Goal: Task Accomplishment & Management: Use online tool/utility

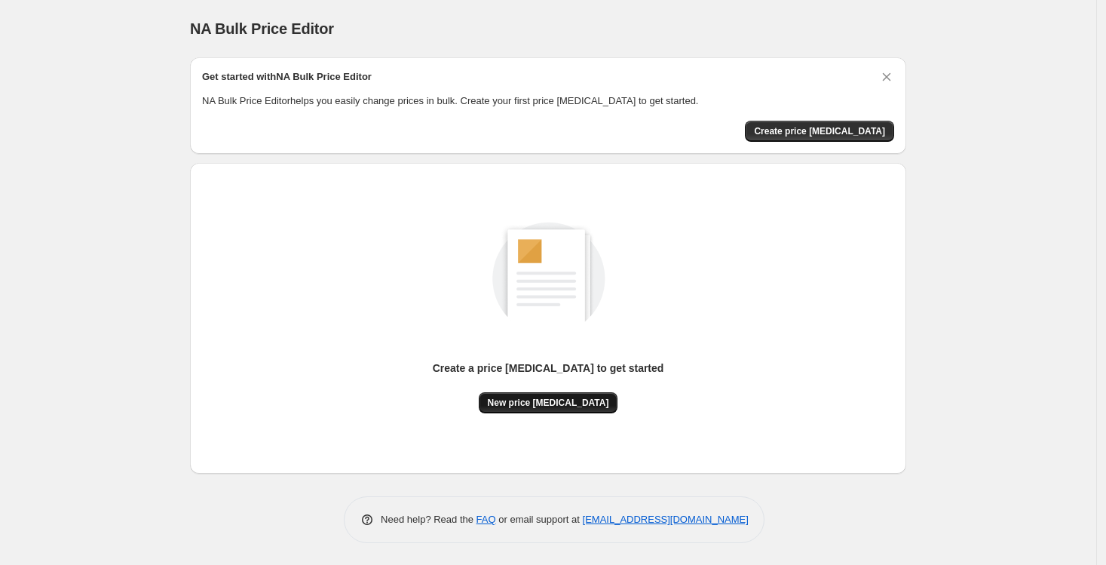
click at [529, 405] on span "New price [MEDICAL_DATA]" at bounding box center [548, 402] width 121 height 12
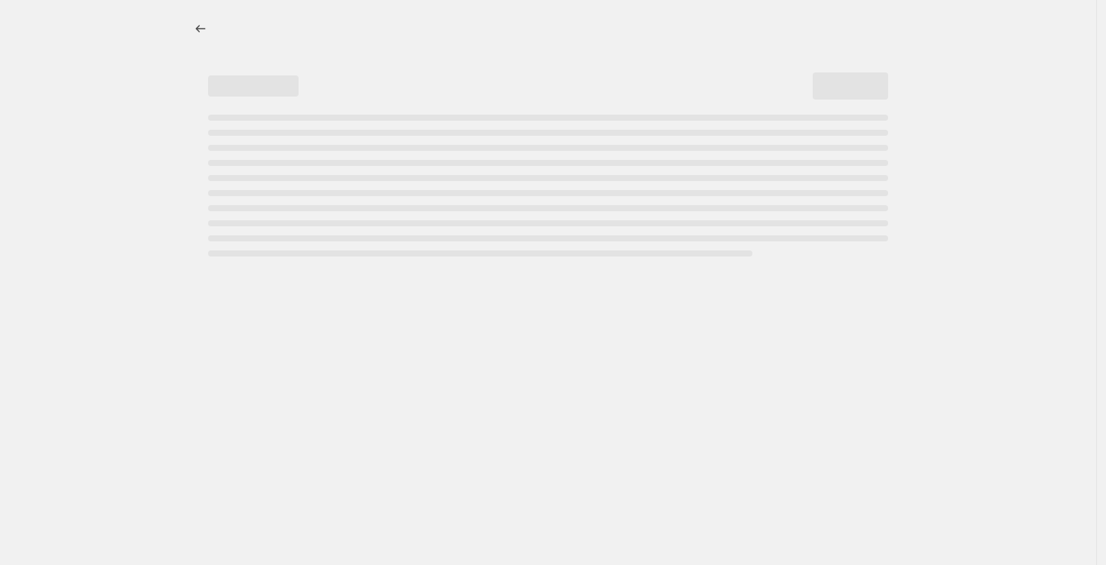
select select "percentage"
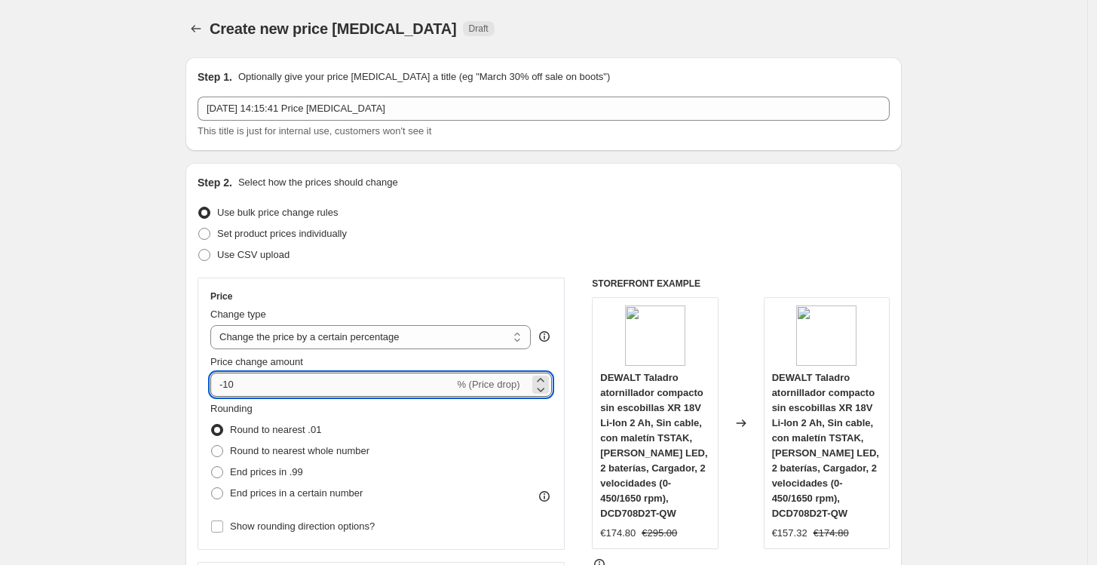
click at [299, 387] on input "-10" at bounding box center [331, 384] width 243 height 24
type input "-1"
type input "-25"
click at [418, 298] on div "Price" at bounding box center [380, 296] width 341 height 12
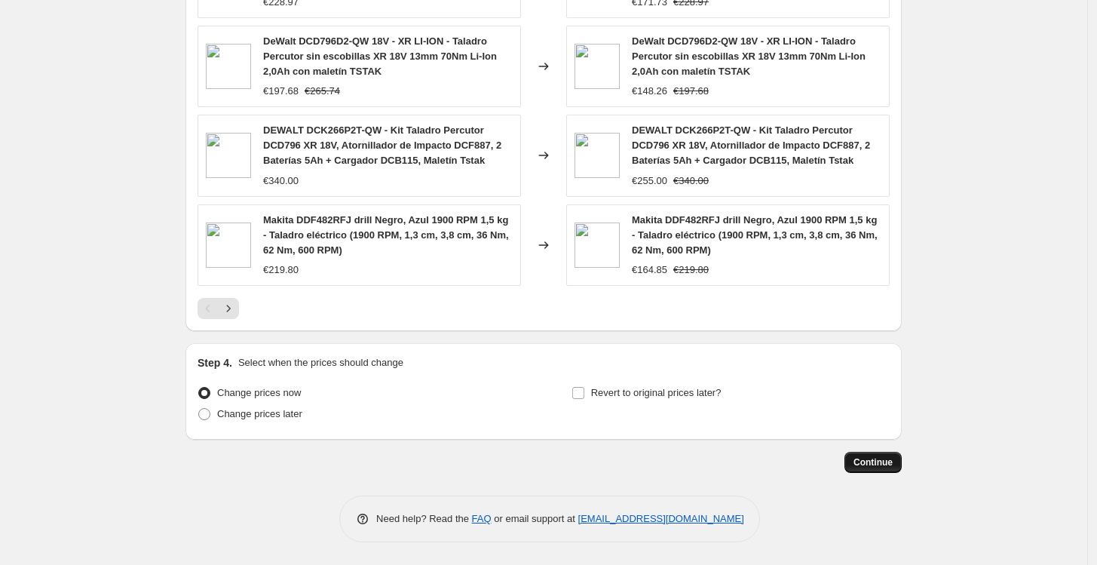
click at [885, 467] on span "Continue" at bounding box center [872, 462] width 39 height 12
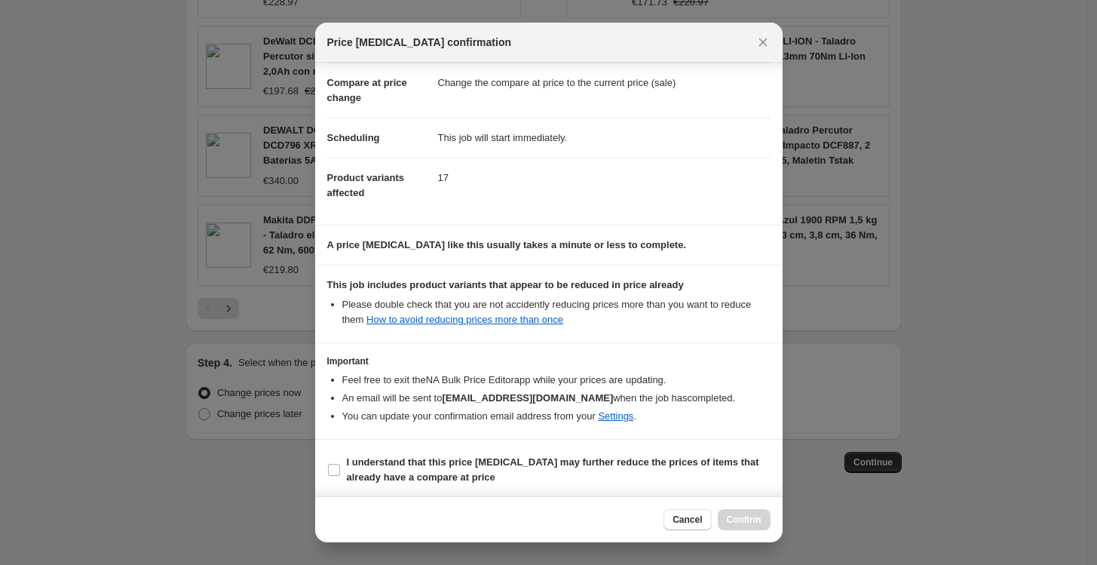
scroll to position [68, 0]
click at [427, 457] on b "I understand that this price [MEDICAL_DATA] may further reduce the prices of it…" at bounding box center [553, 467] width 412 height 26
click at [340, 462] on input "I understand that this price [MEDICAL_DATA] may further reduce the prices of it…" at bounding box center [334, 468] width 12 height 12
checkbox input "true"
click at [739, 519] on span "Confirm" at bounding box center [744, 519] width 35 height 12
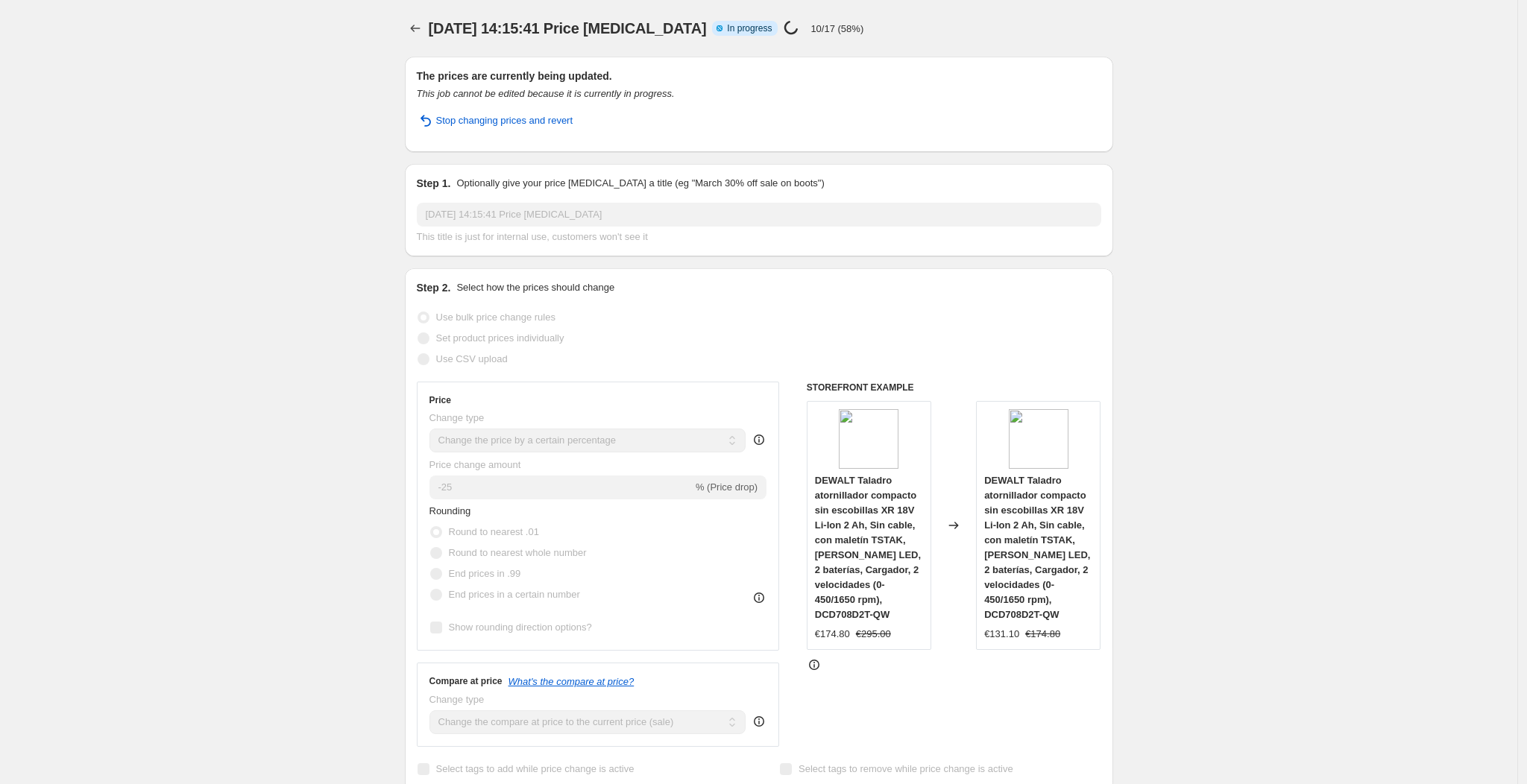
drag, startPoint x: 990, startPoint y: 33, endPoint x: 435, endPoint y: 460, distance: 700.3
click at [435, 461] on span "Price change amount" at bounding box center [475, 464] width 92 height 11
click at [435, 460] on span "Price change amount" at bounding box center [475, 464] width 92 height 11
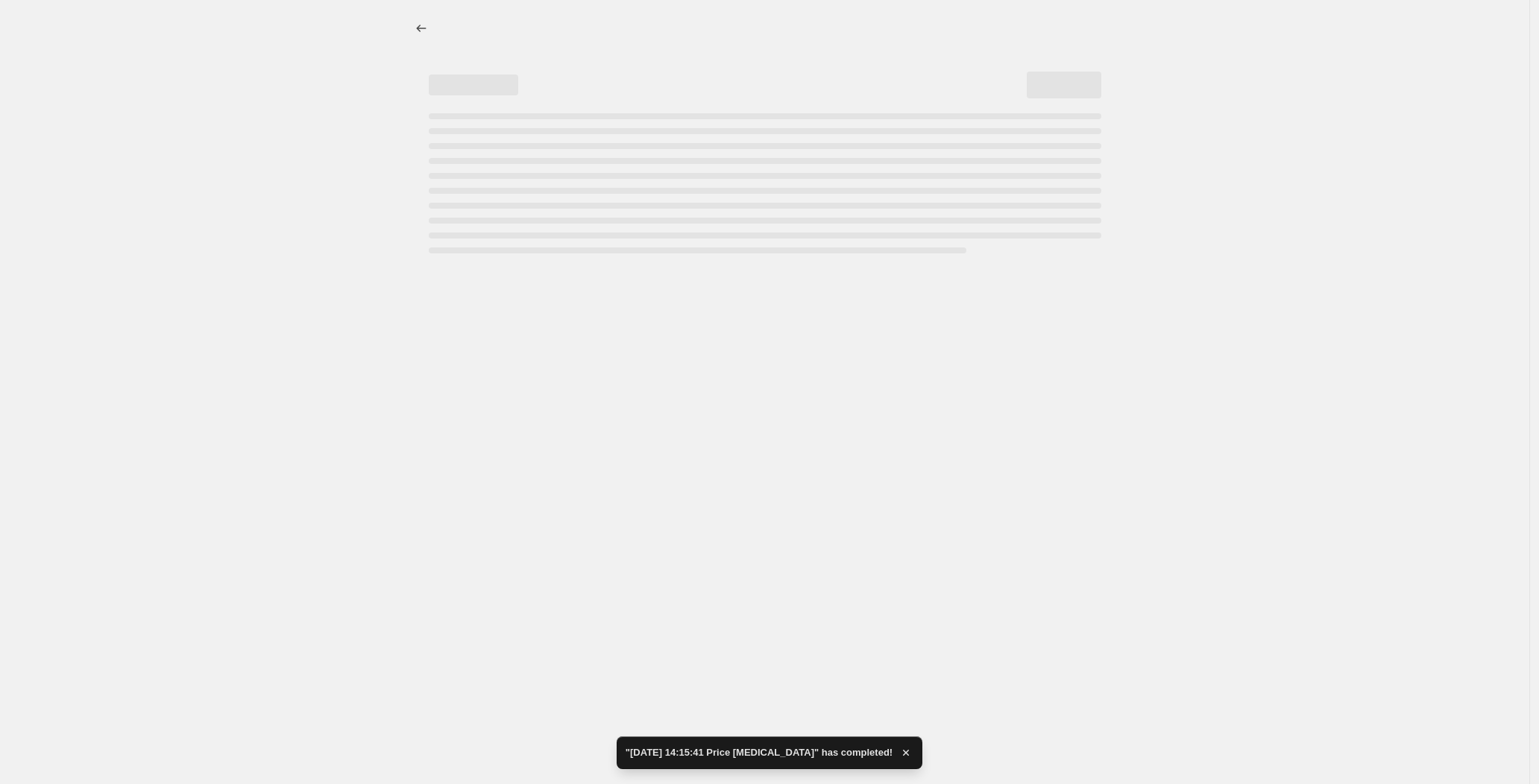
select select "percentage"
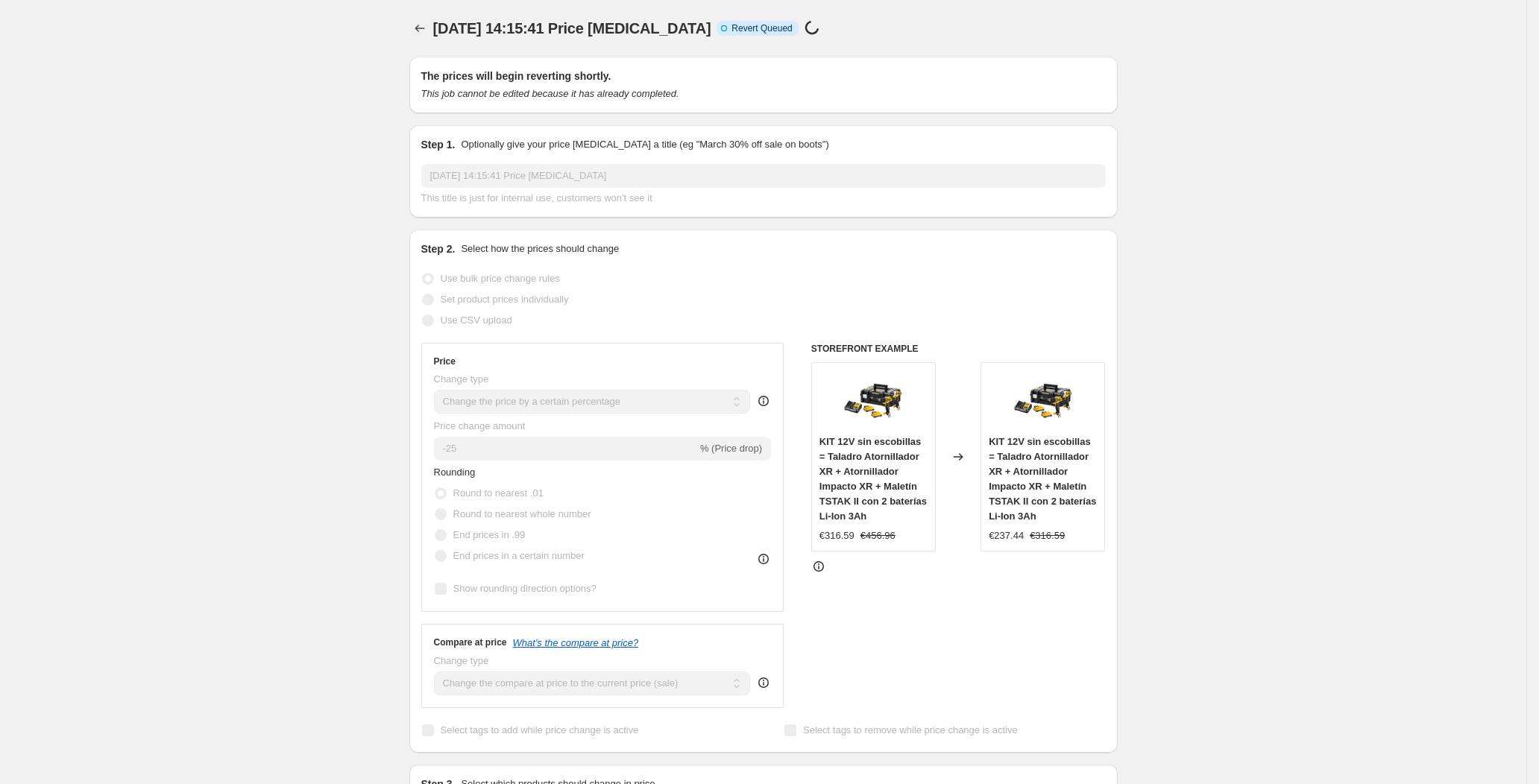
select select "percentage"
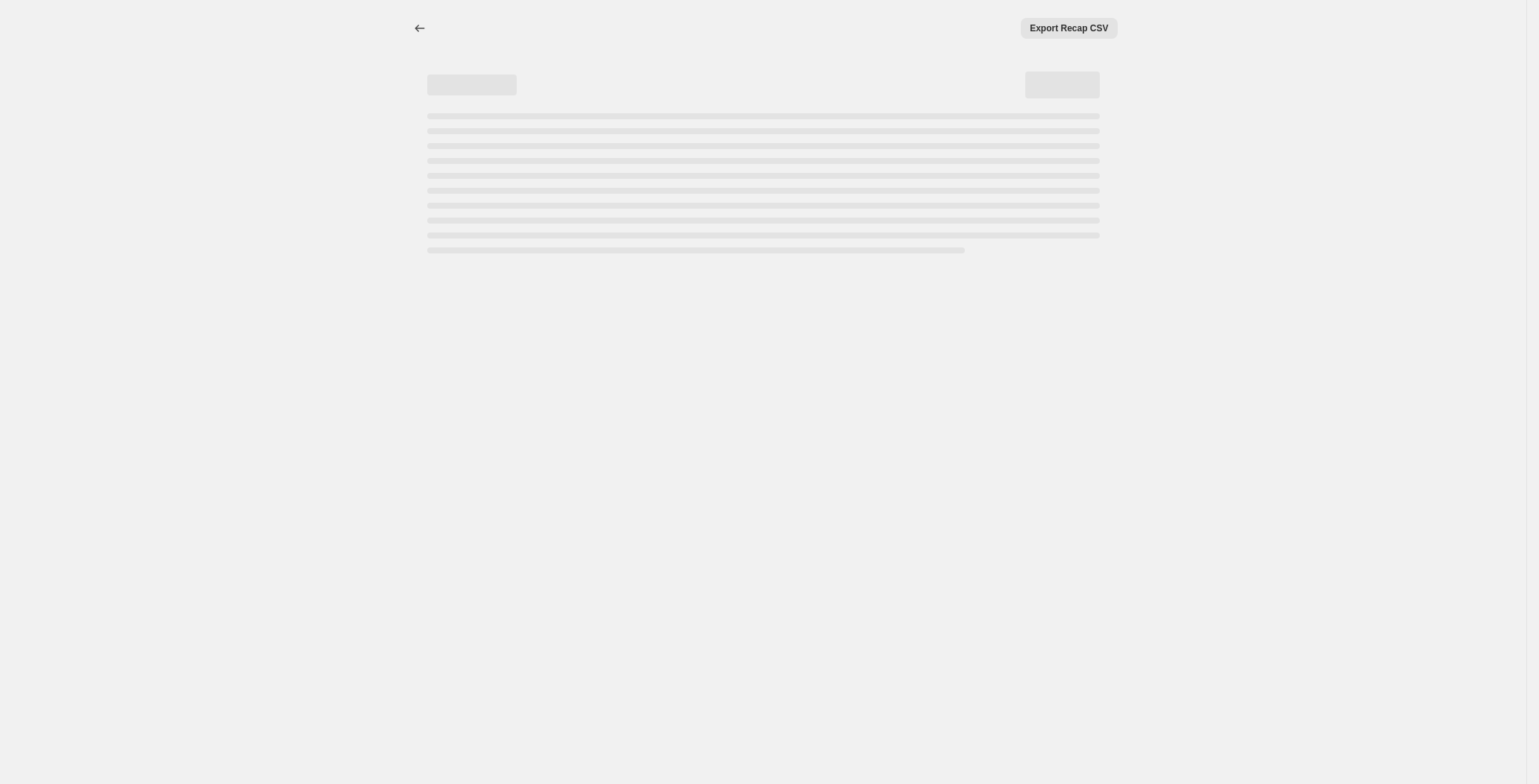
select select "percentage"
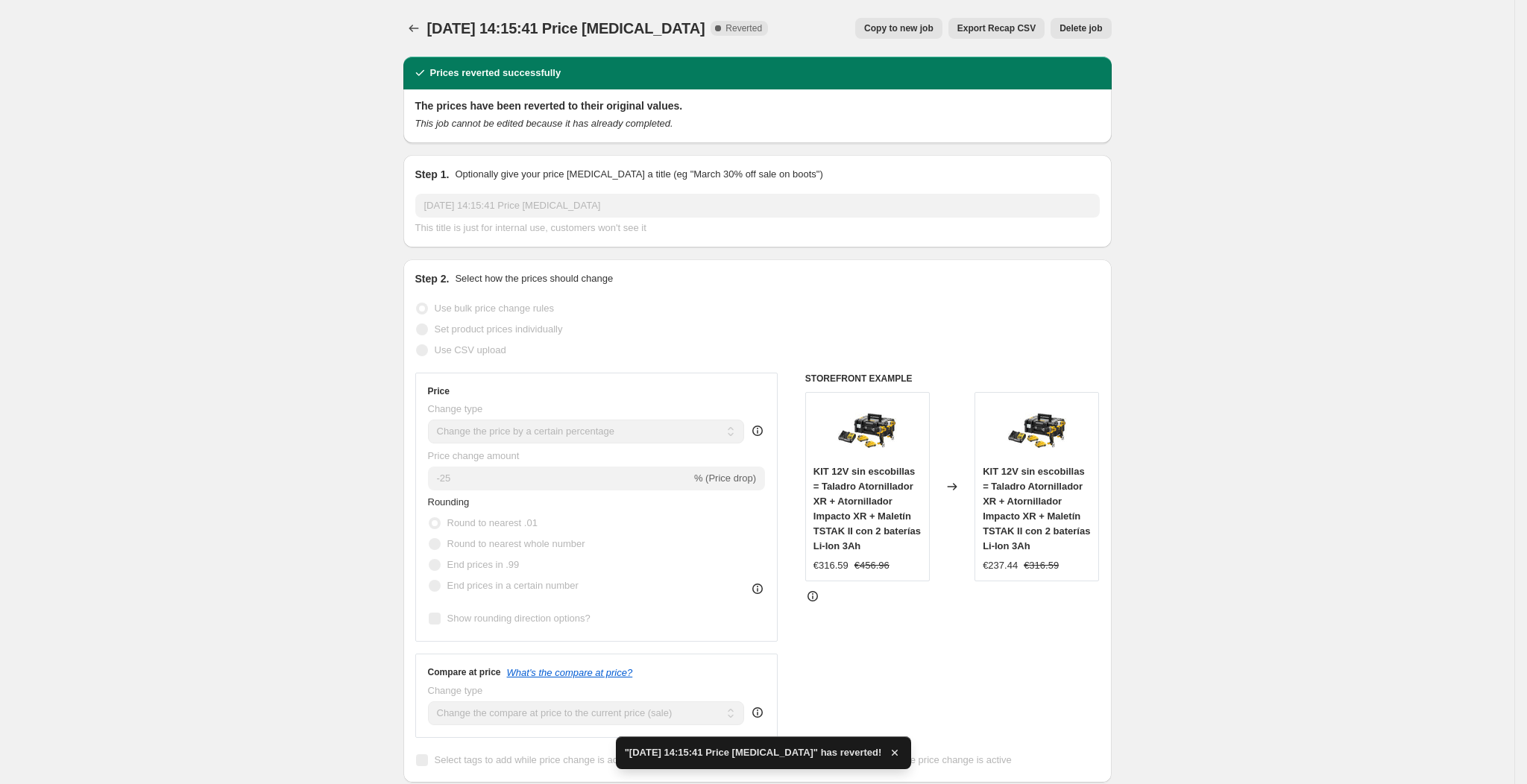
click at [1098, 28] on span "Delete job" at bounding box center [1080, 29] width 43 height 12
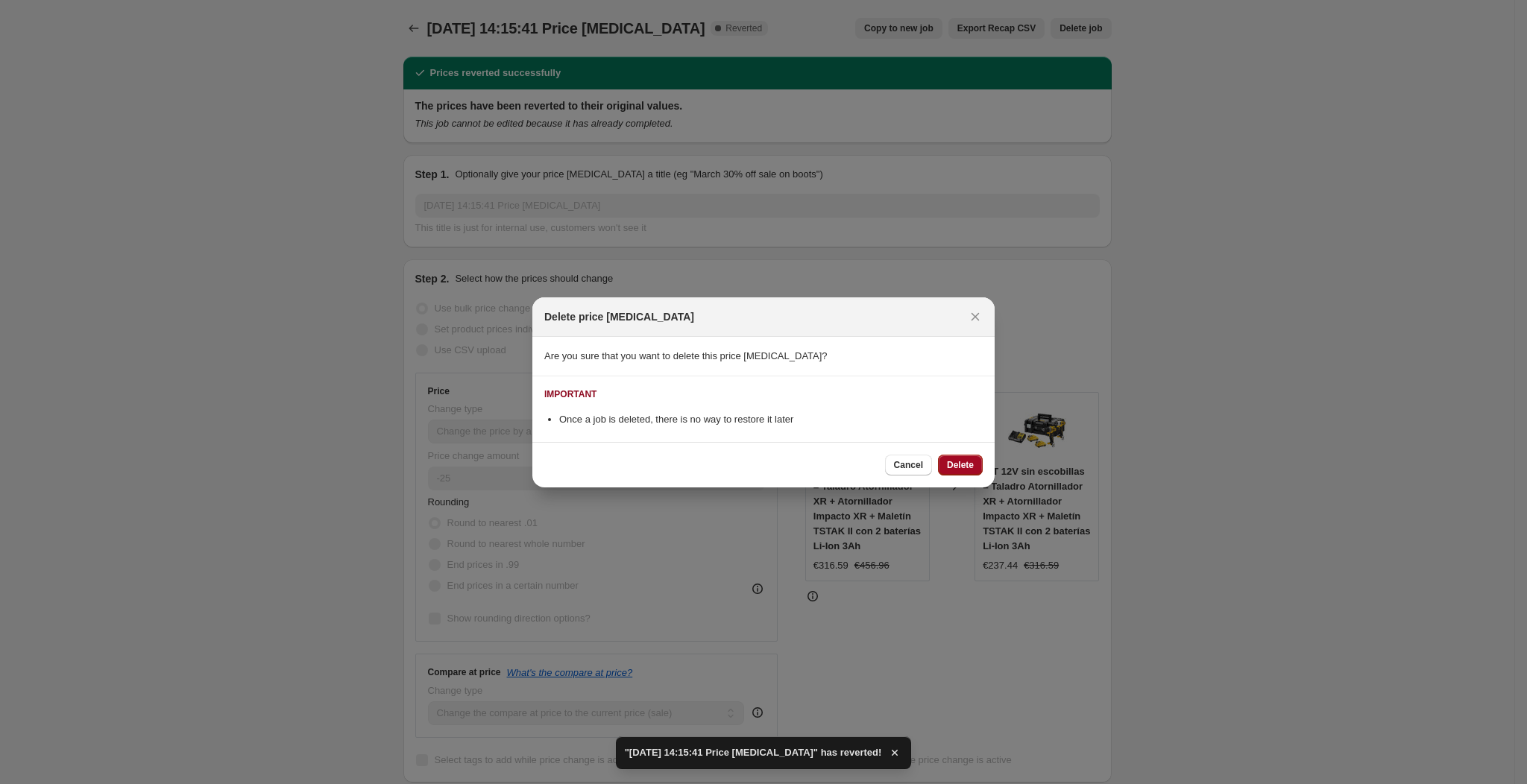
click at [954, 460] on span "Delete" at bounding box center [959, 465] width 27 height 12
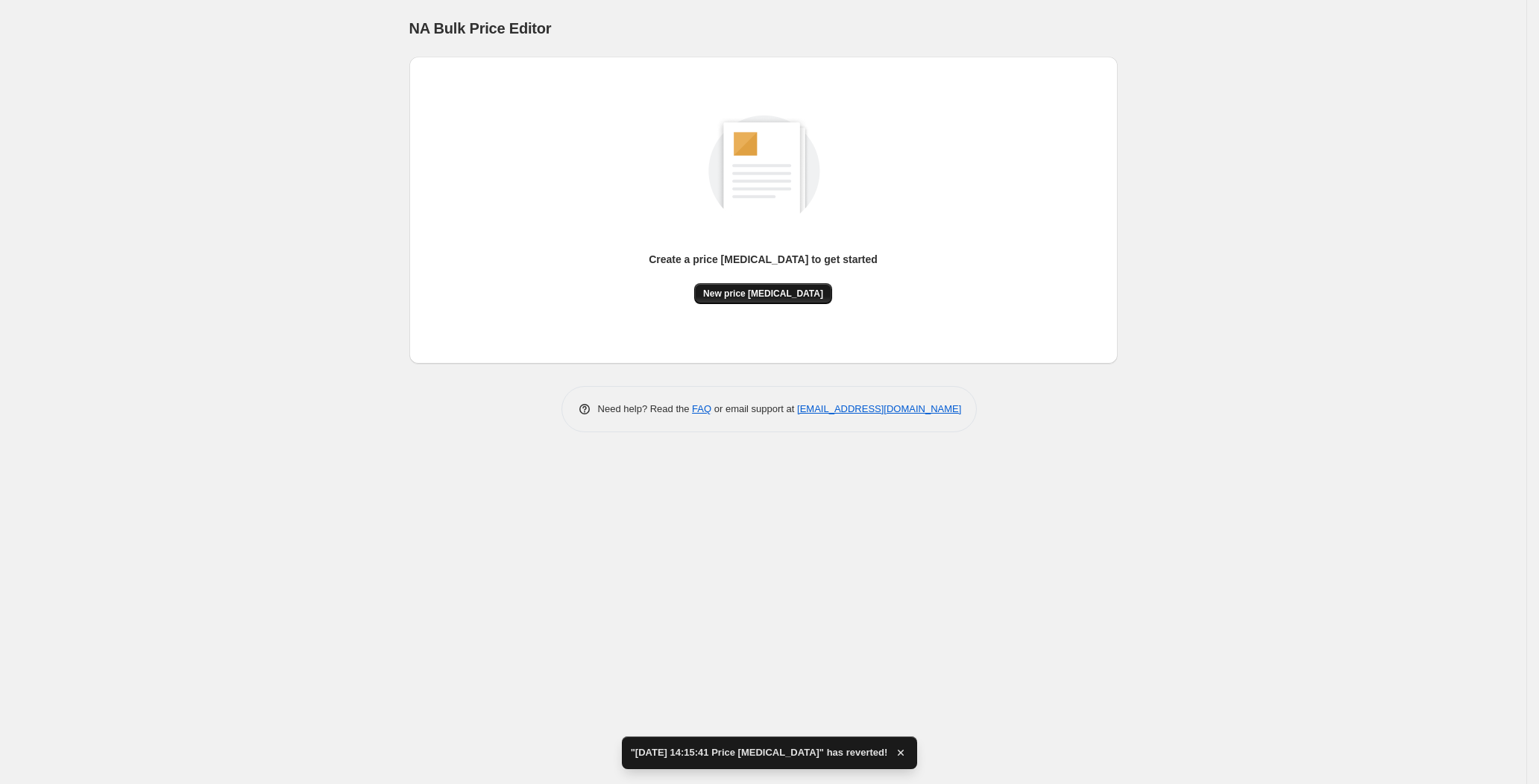
click at [758, 302] on button "New price [MEDICAL_DATA]" at bounding box center [763, 293] width 137 height 21
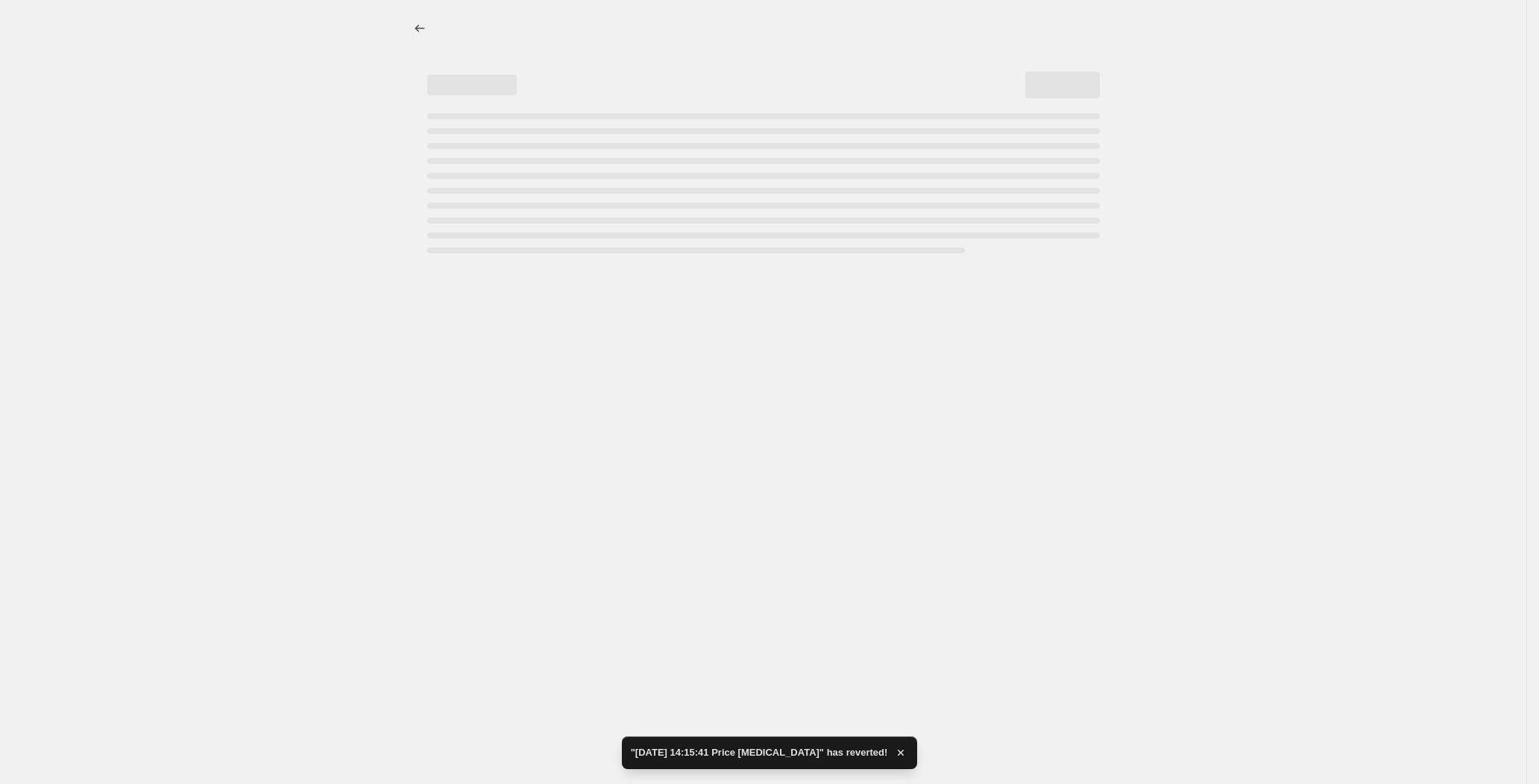
select select "percentage"
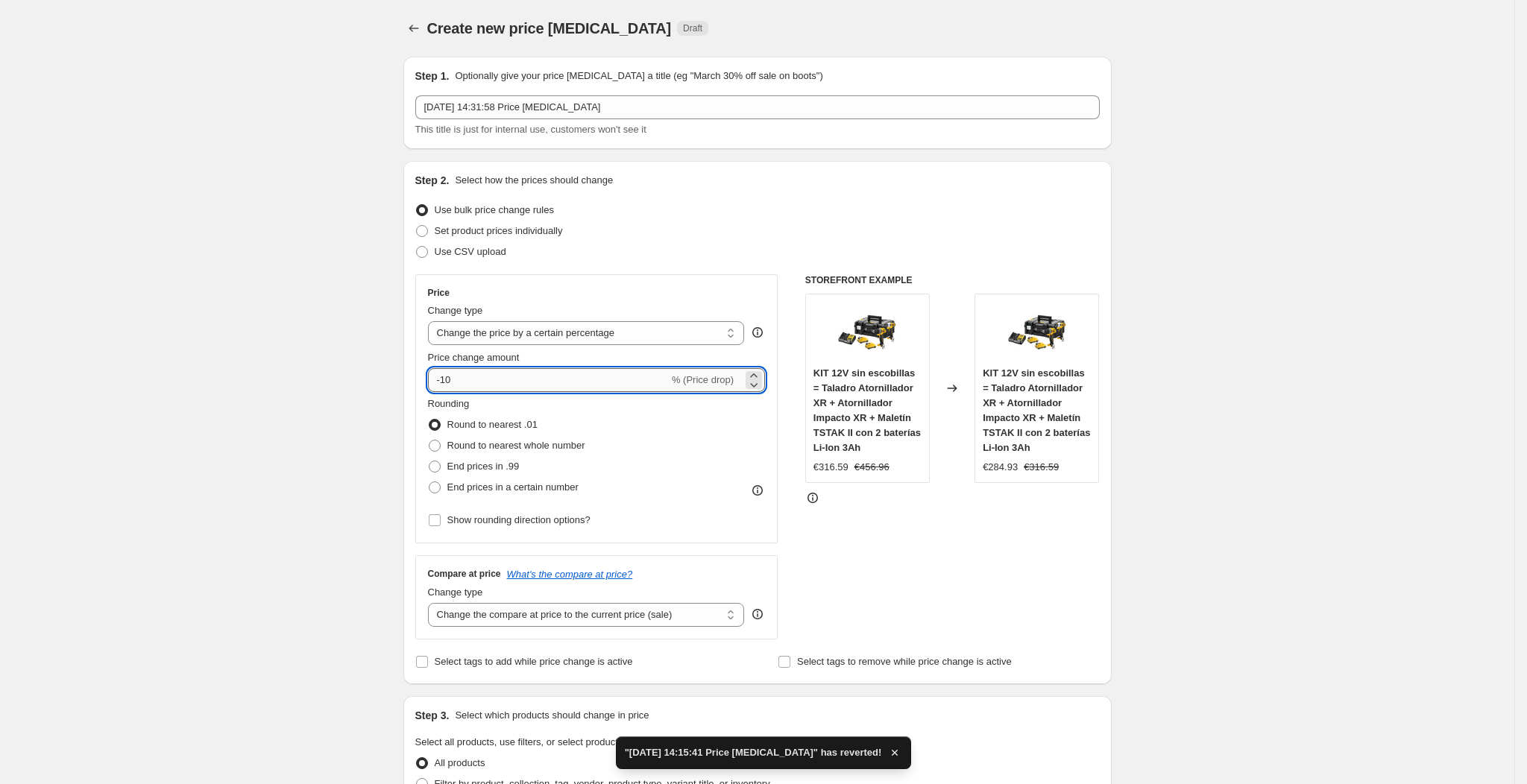
click at [549, 377] on input "-10" at bounding box center [548, 380] width 240 height 24
type input "-1"
type input "-25"
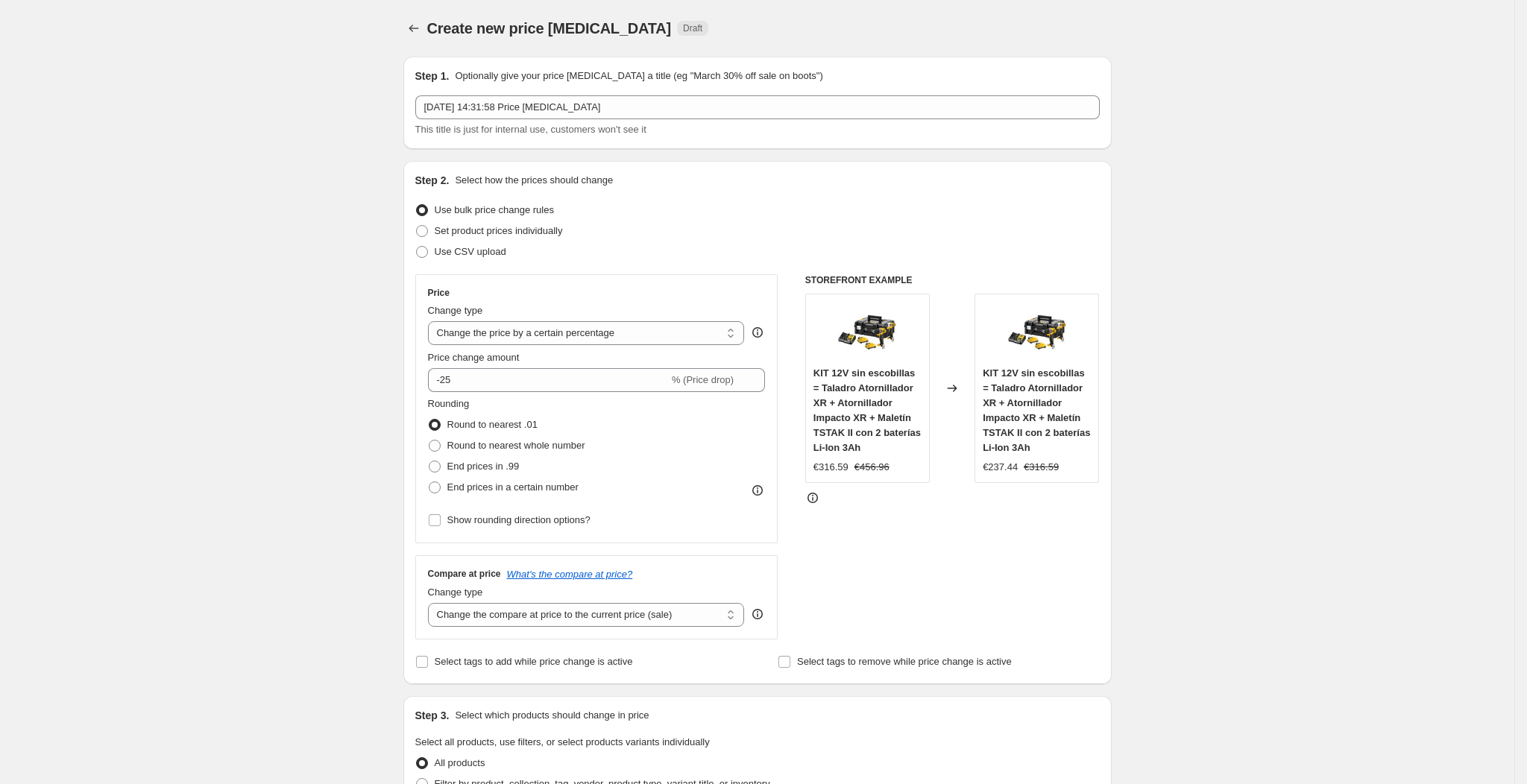
click at [793, 331] on div "Price Change type Change the price to a certain amount Change the price by a ce…" at bounding box center [758, 456] width 684 height 365
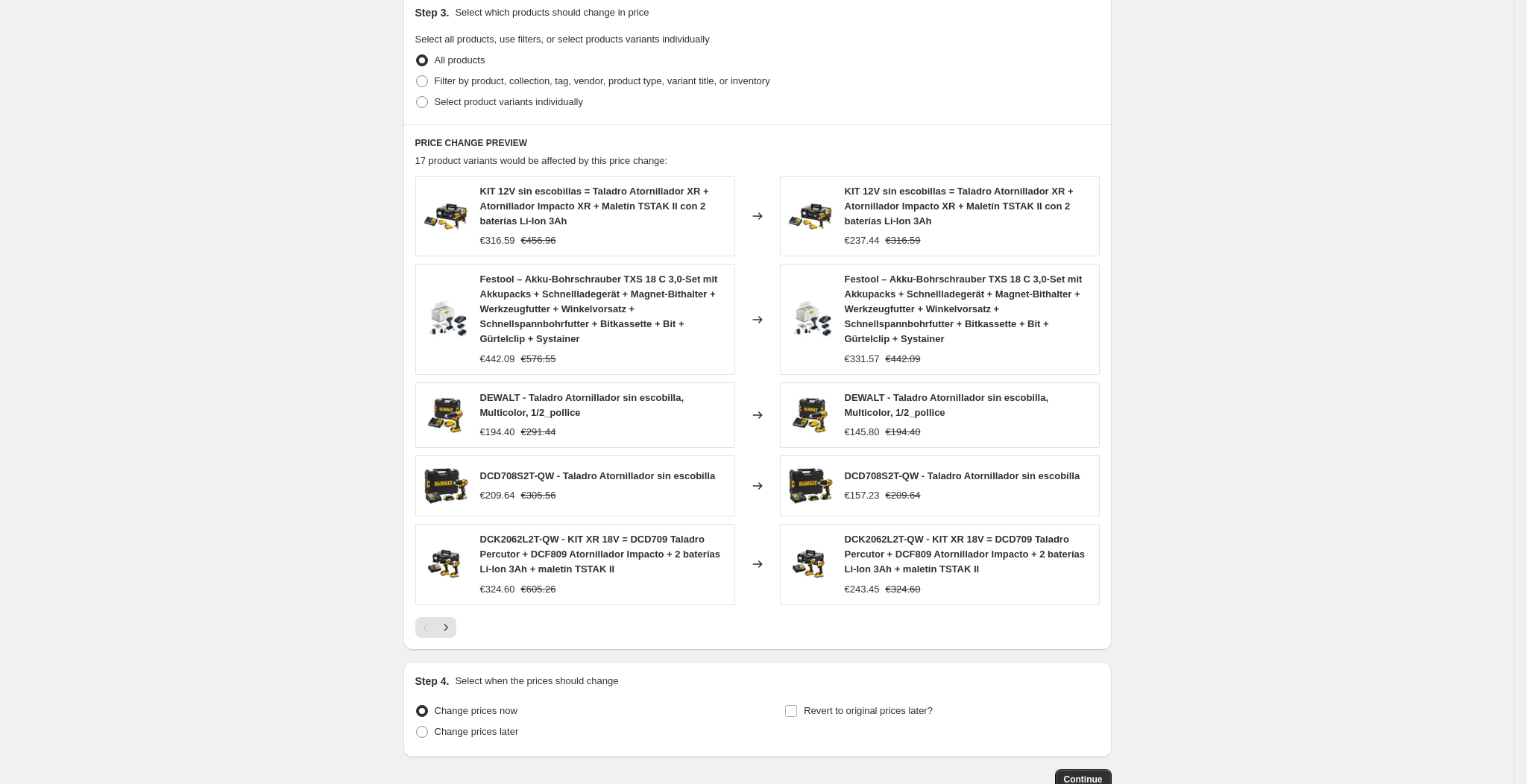
scroll to position [803, 0]
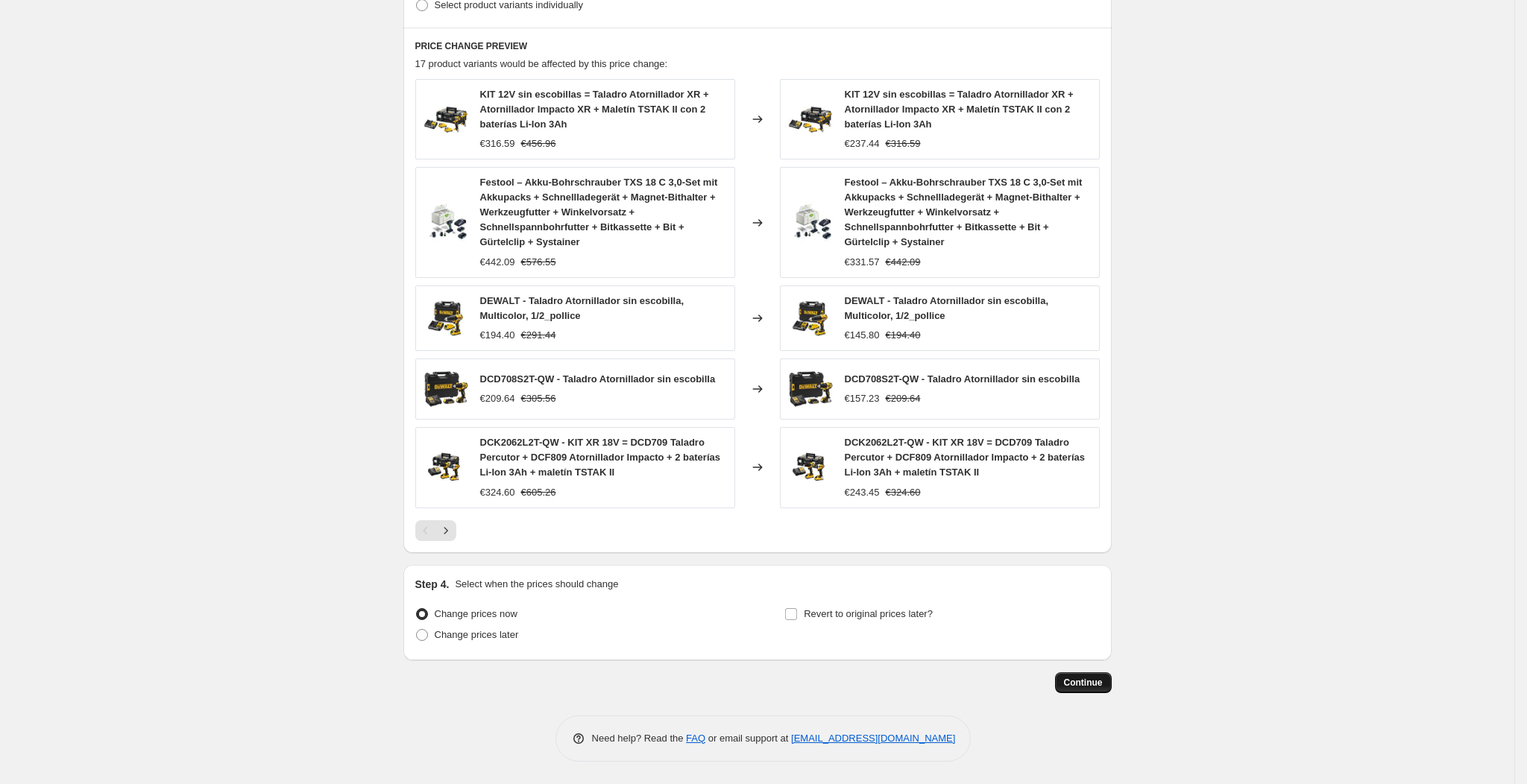
click at [1085, 677] on span "Continue" at bounding box center [1083, 682] width 39 height 12
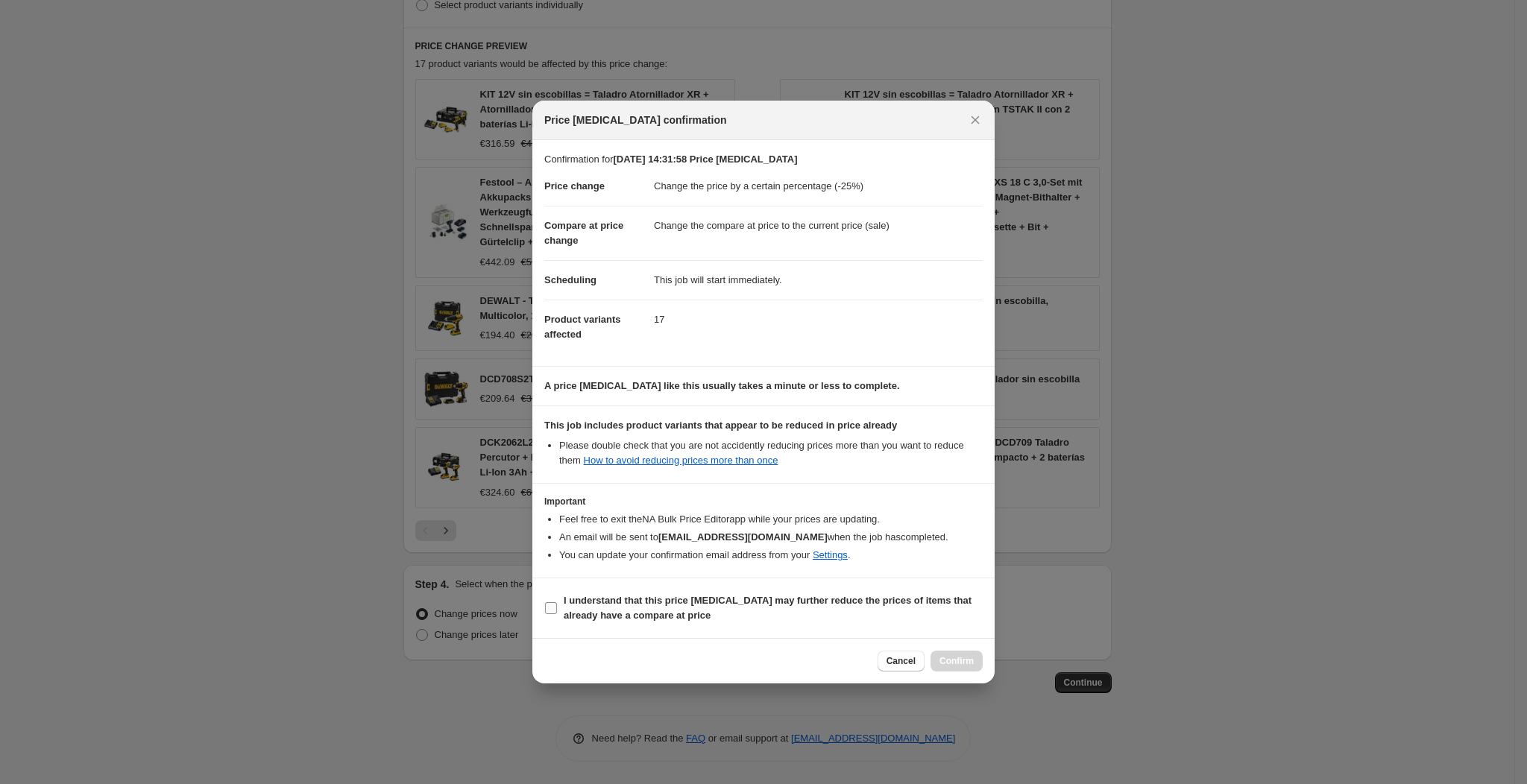
click at [907, 621] on span "I understand that this price [MEDICAL_DATA] may further reduce the prices of it…" at bounding box center [773, 608] width 419 height 30
click at [557, 614] on input "I understand that this price [MEDICAL_DATA] may further reduce the prices of it…" at bounding box center [551, 608] width 12 height 12
checkbox input "true"
click at [955, 653] on div "Cancel Confirm" at bounding box center [763, 660] width 462 height 45
click at [955, 653] on button "Confirm" at bounding box center [956, 660] width 52 height 21
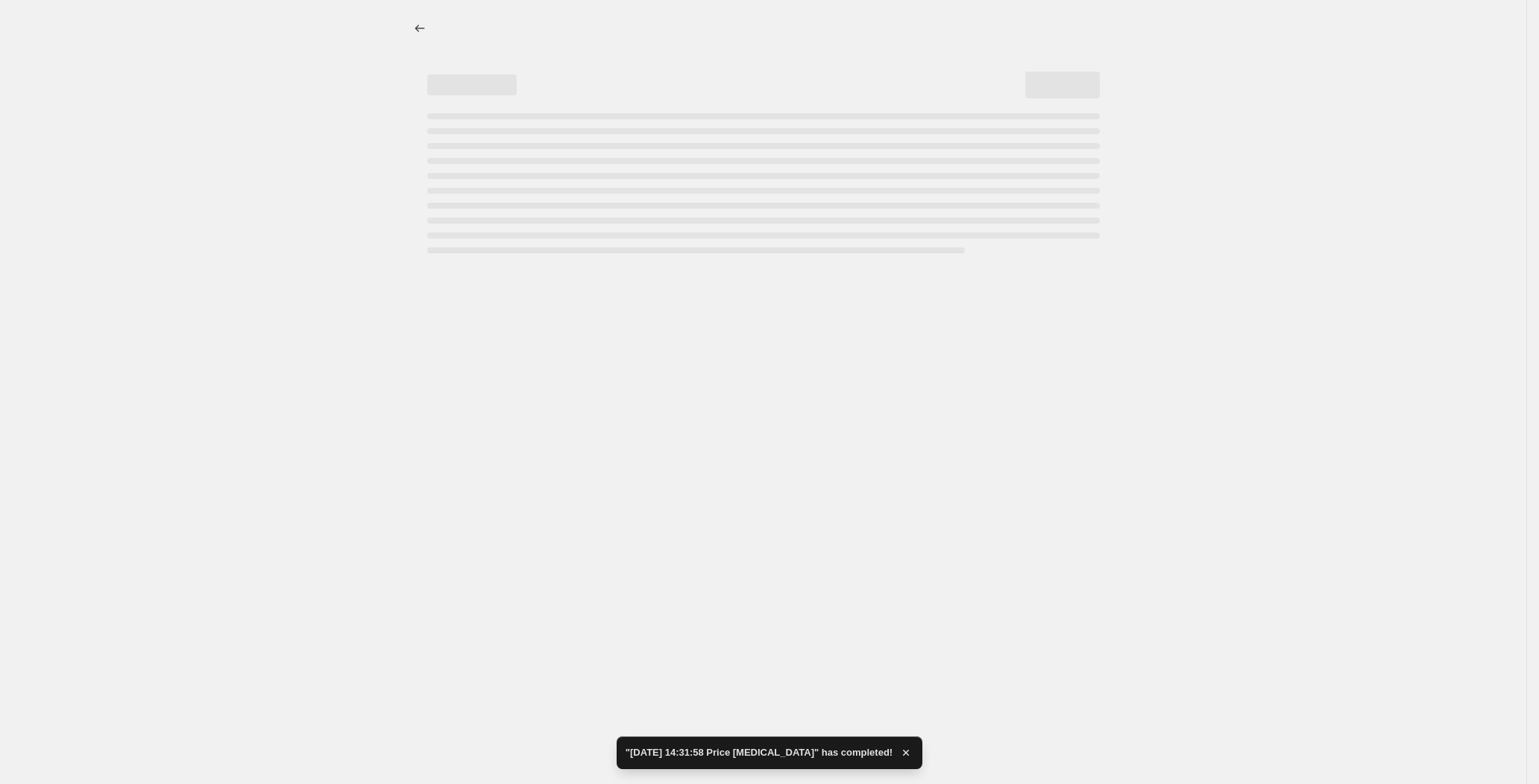
select select "percentage"
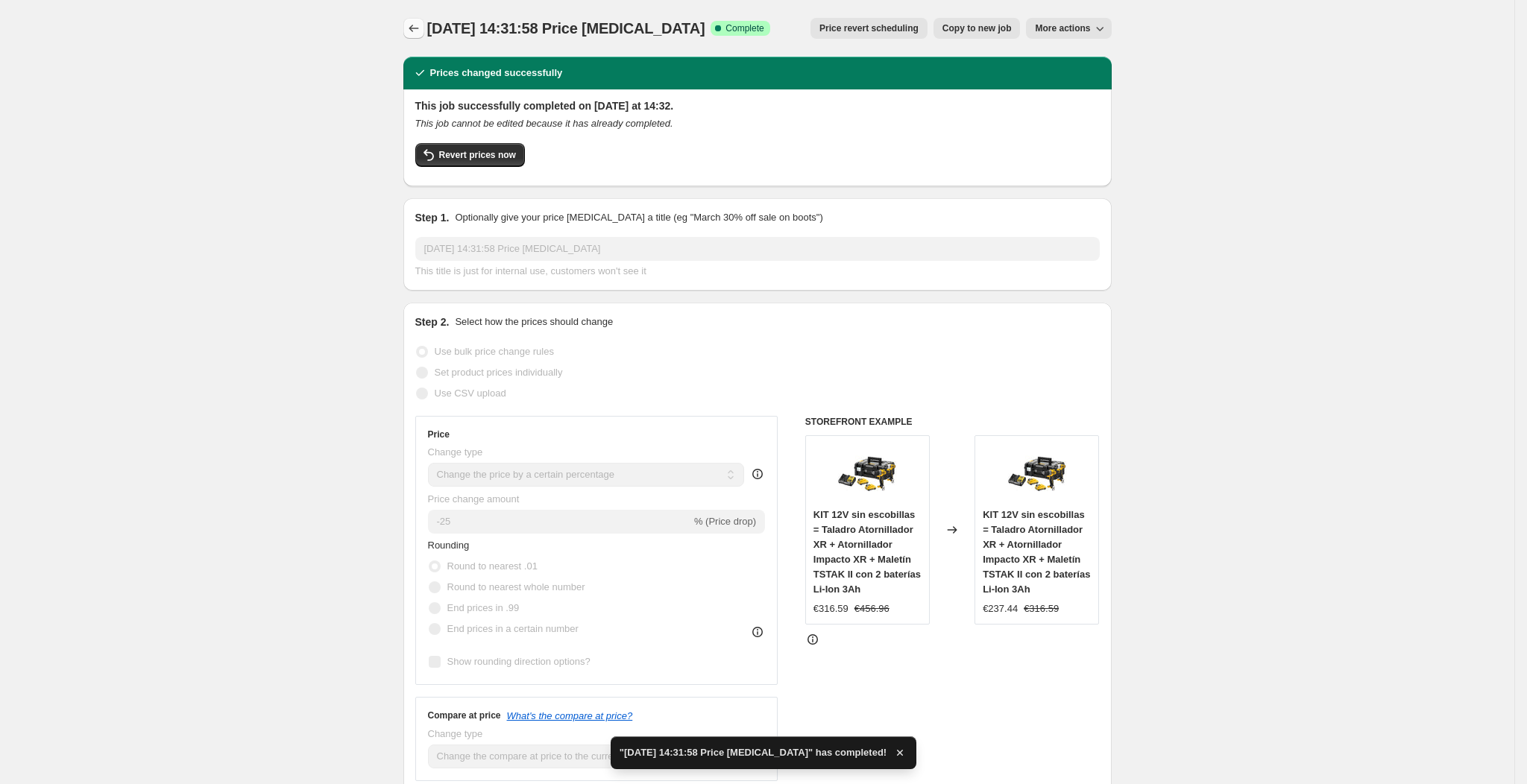
click at [421, 30] on icon "Price change jobs" at bounding box center [413, 28] width 15 height 15
